Goal: Navigation & Orientation: Find specific page/section

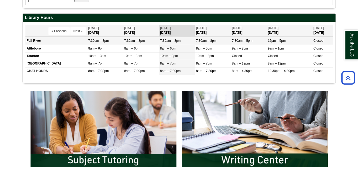
click at [28, 43] on td "Fall River" at bounding box center [56, 41] width 62 height 8
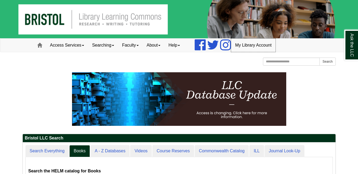
click at [261, 50] on link "My Library Account" at bounding box center [253, 45] width 44 height 13
click at [139, 45] on span at bounding box center [138, 45] width 2 height 1
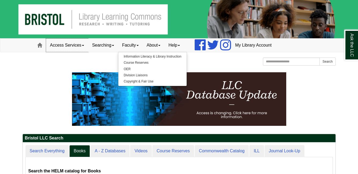
click at [84, 45] on span at bounding box center [83, 45] width 2 height 1
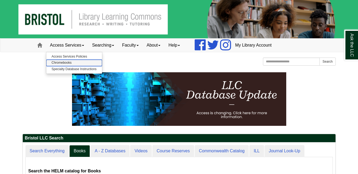
click at [70, 63] on link "Chromebooks" at bounding box center [74, 63] width 56 height 6
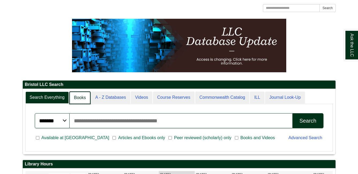
scroll to position [65, 313]
click at [79, 99] on link "Books" at bounding box center [79, 98] width 21 height 13
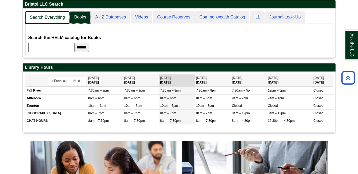
scroll to position [49, 313]
click at [51, 20] on link "Search Everything" at bounding box center [47, 17] width 44 height 13
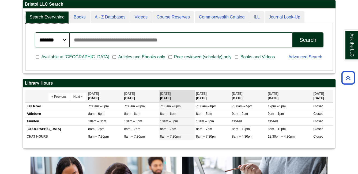
scroll to position [65, 313]
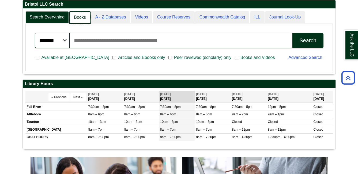
click at [71, 20] on link "Books" at bounding box center [79, 17] width 21 height 13
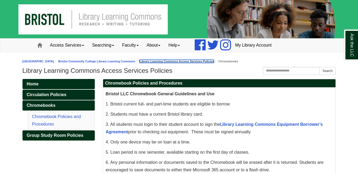
click at [192, 62] on link "Library Learning Commons Access Services Policies" at bounding box center [177, 61] width 74 height 3
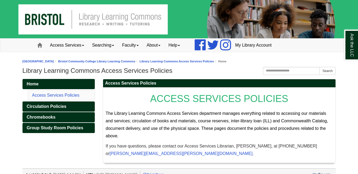
scroll to position [8, 0]
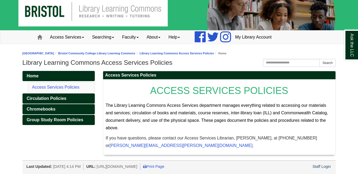
click at [104, 56] on li "Bristol Community College Library Learning Commons" at bounding box center [94, 53] width 81 height 5
